Goal: Task Accomplishment & Management: Manage account settings

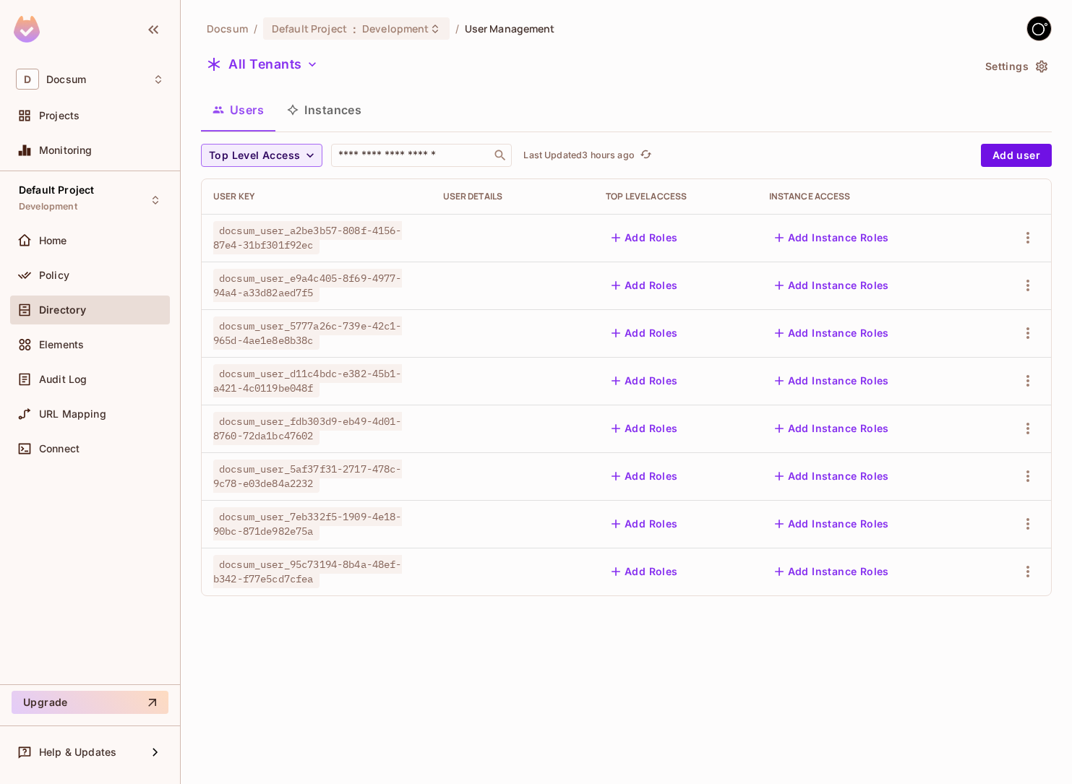
click at [390, 660] on div "Docsum / Default Project : Development / User Management All Tenants Settings U…" at bounding box center [626, 392] width 891 height 784
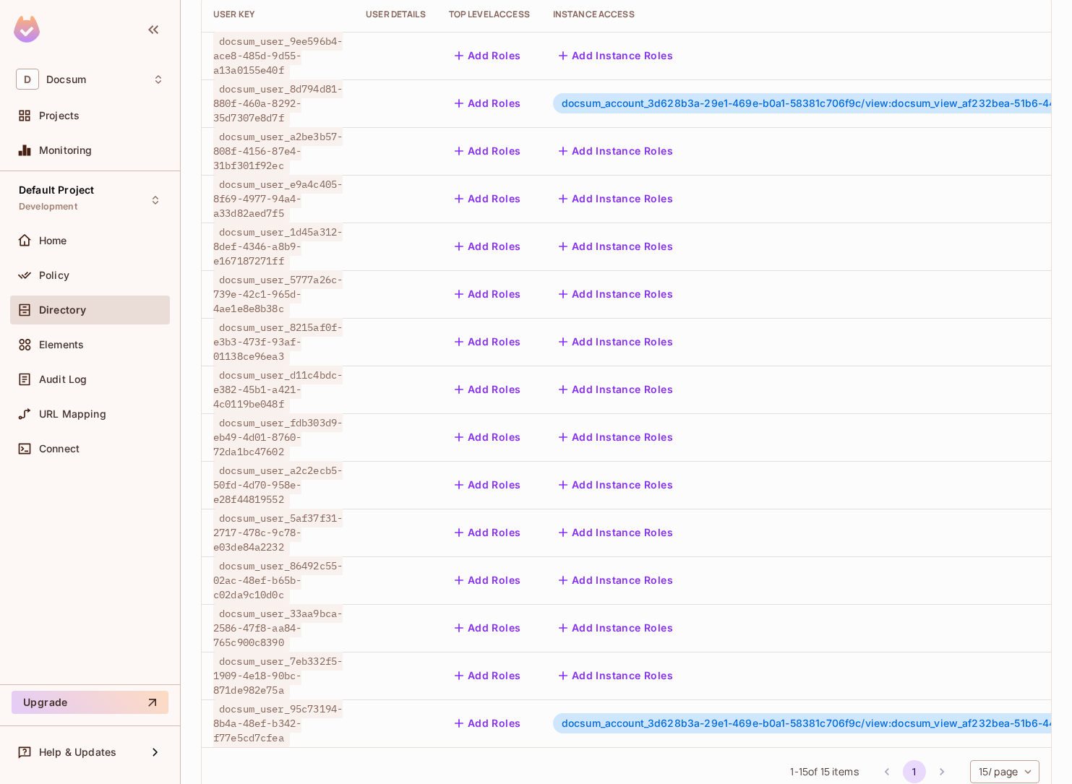
click at [739, 95] on div "docsum_account_3d628b3a-29e1-469e-b0a1-58381c706f9c/view:docsum_view_af232bea-5…" at bounding box center [894, 103] width 683 height 20
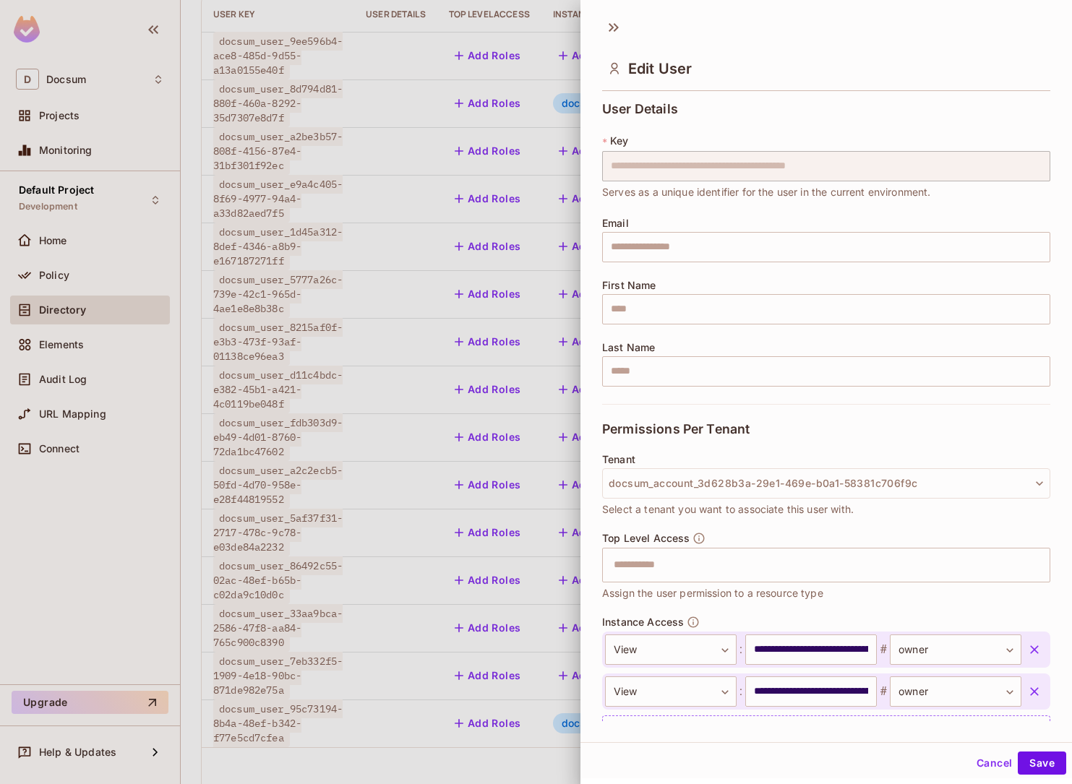
click at [737, 100] on div "**********" at bounding box center [825, 408] width 491 height 625
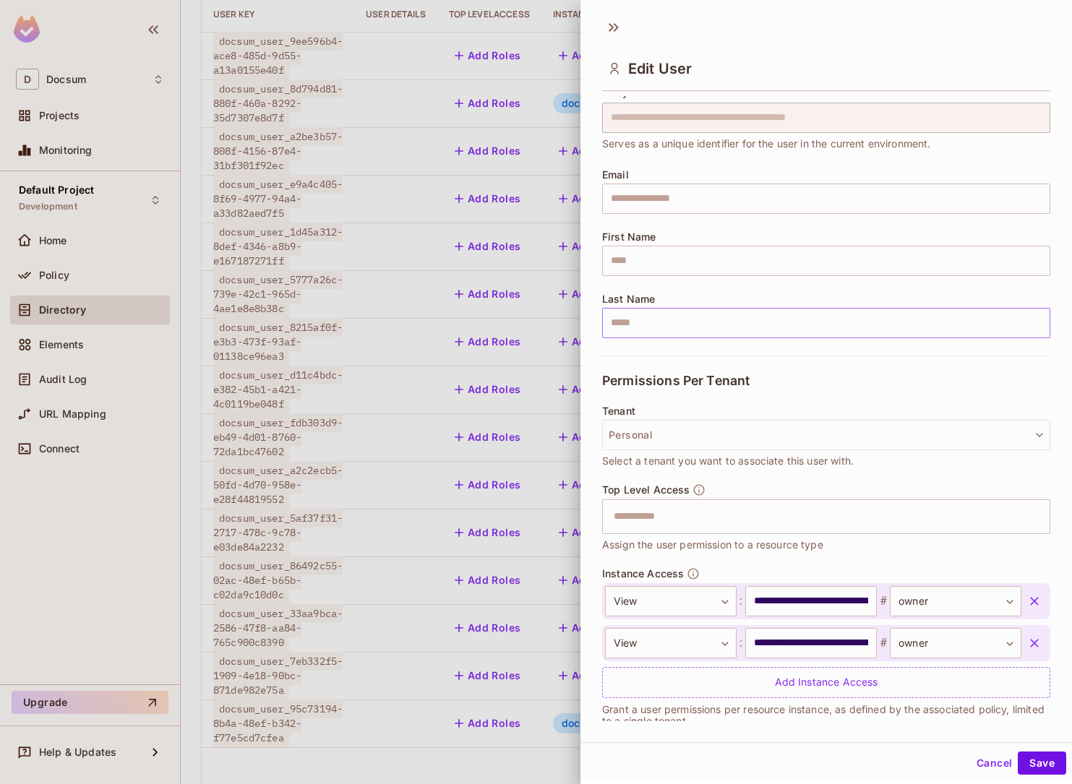
scroll to position [69, 0]
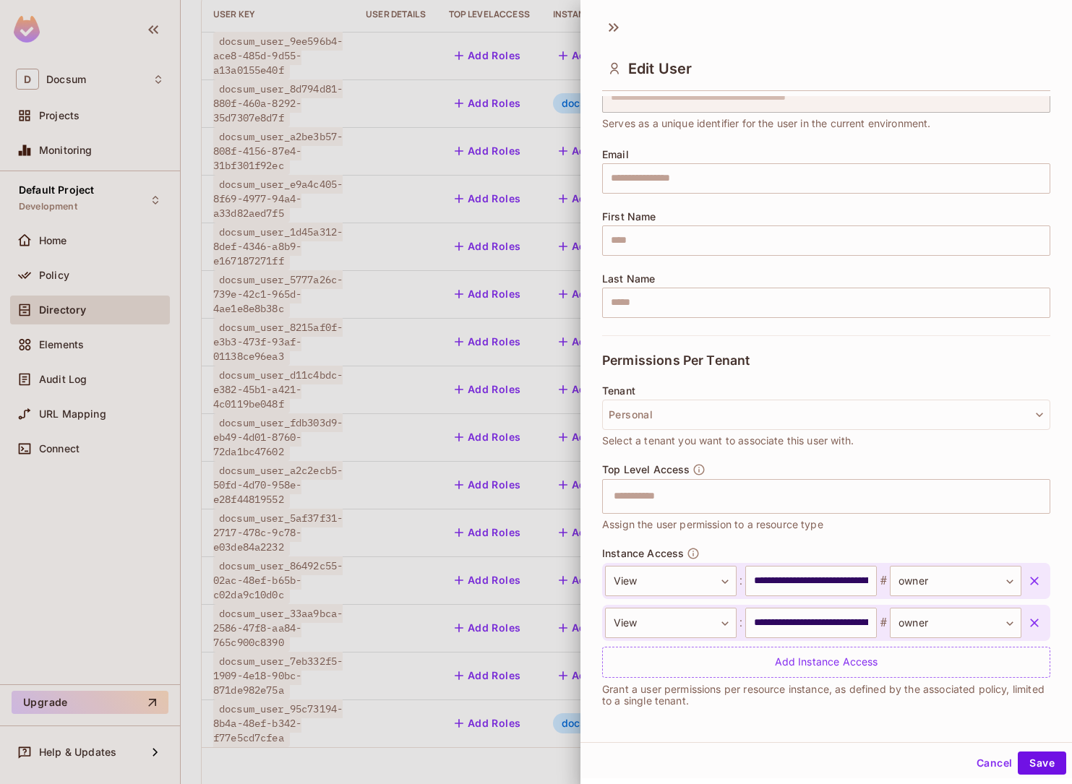
click at [411, 598] on div at bounding box center [536, 392] width 1072 height 784
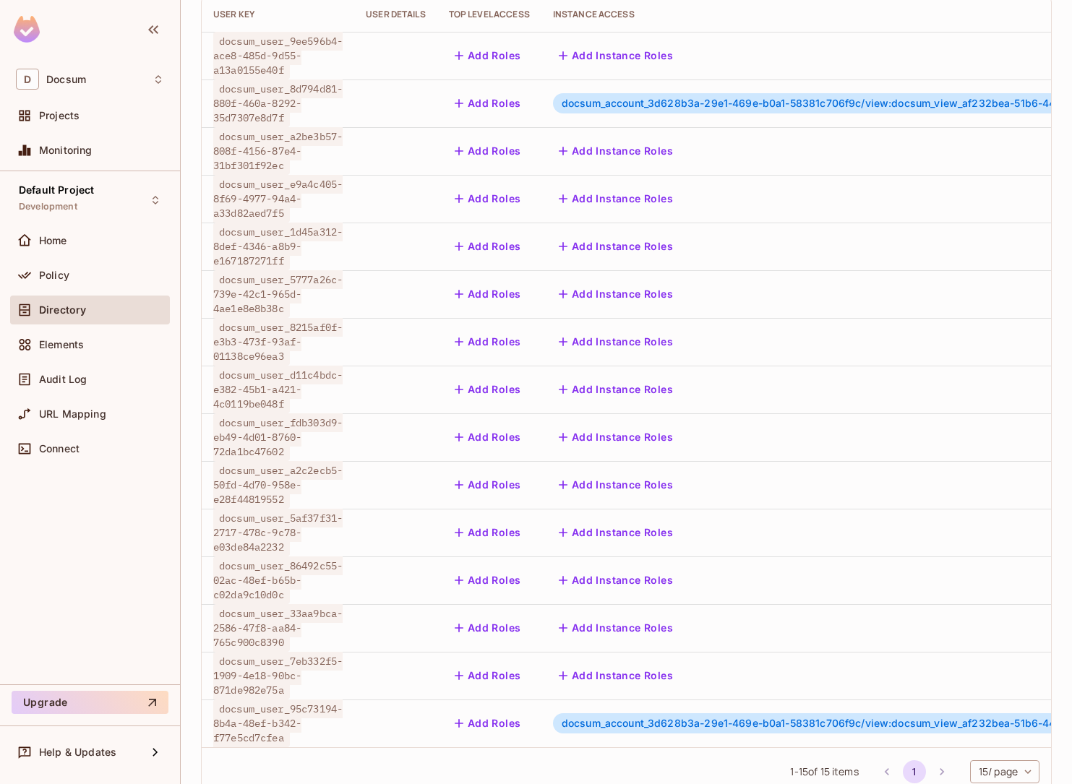
scroll to position [0, 0]
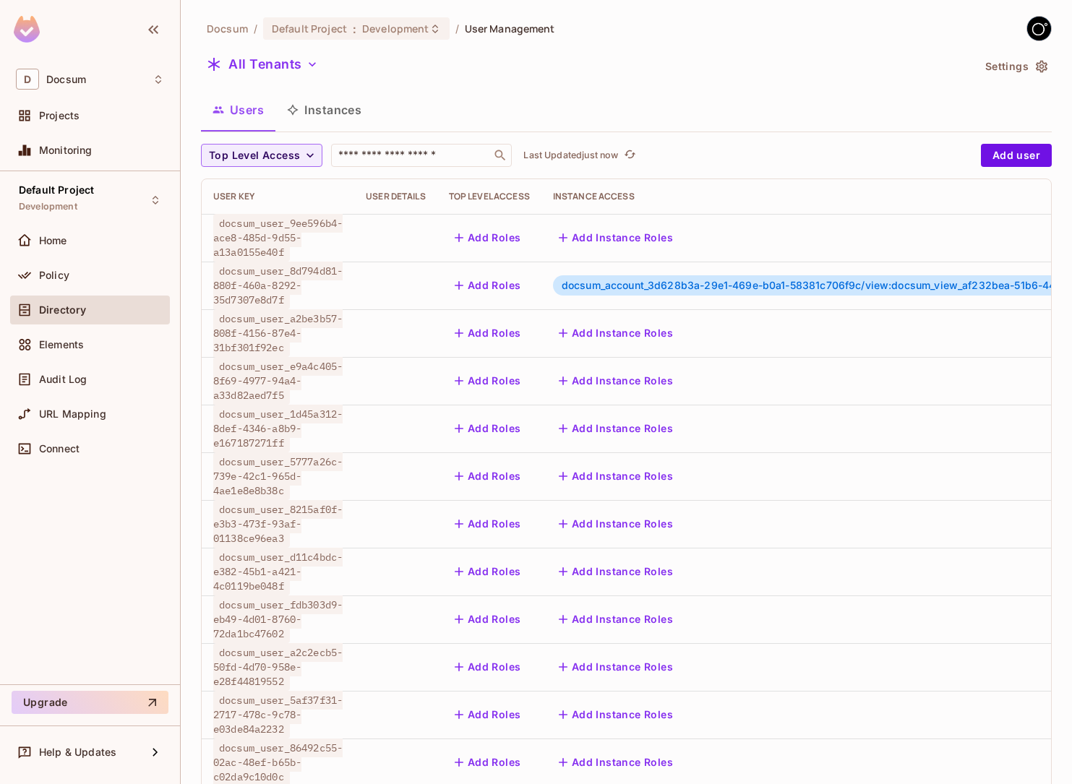
click at [348, 107] on button "Instances" at bounding box center [324, 110] width 98 height 36
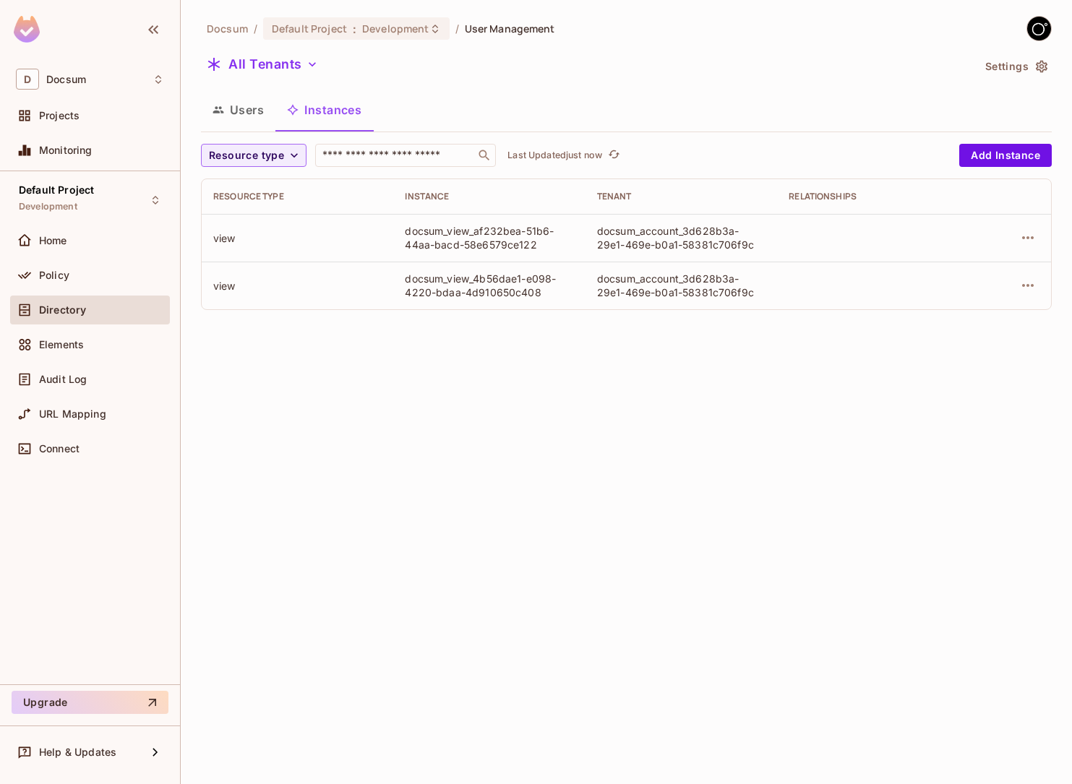
click at [249, 116] on button "Users" at bounding box center [238, 110] width 74 height 36
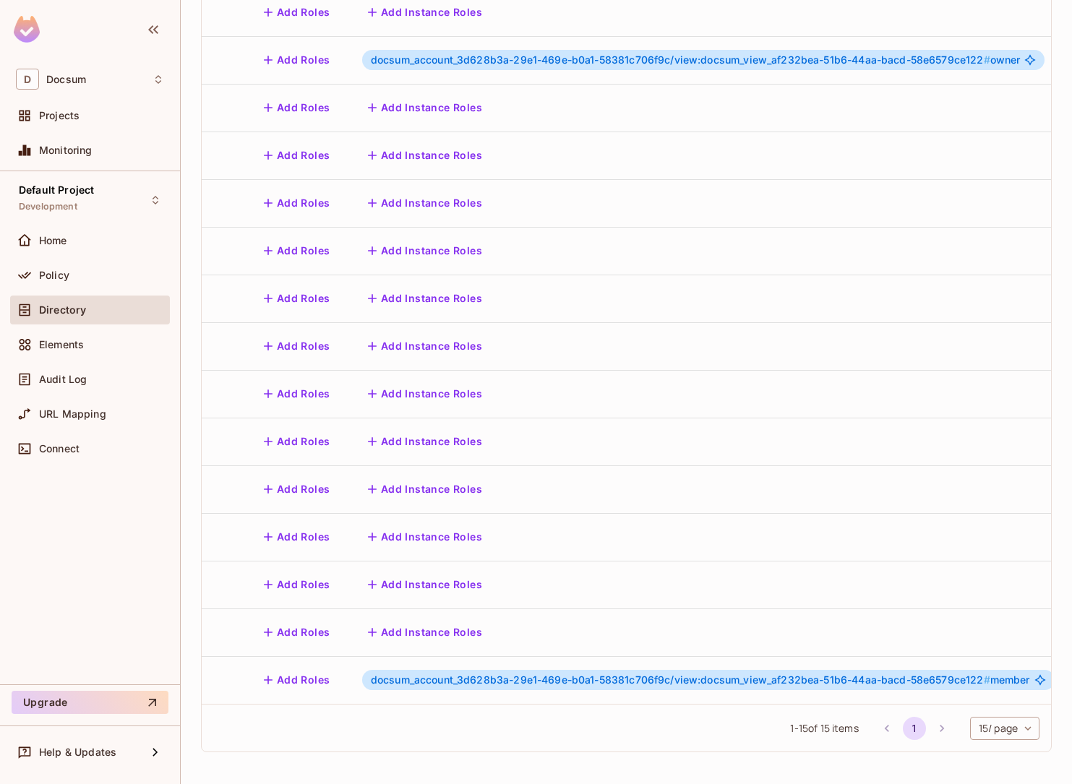
scroll to position [0, 187]
